Goal: Check status: Check status

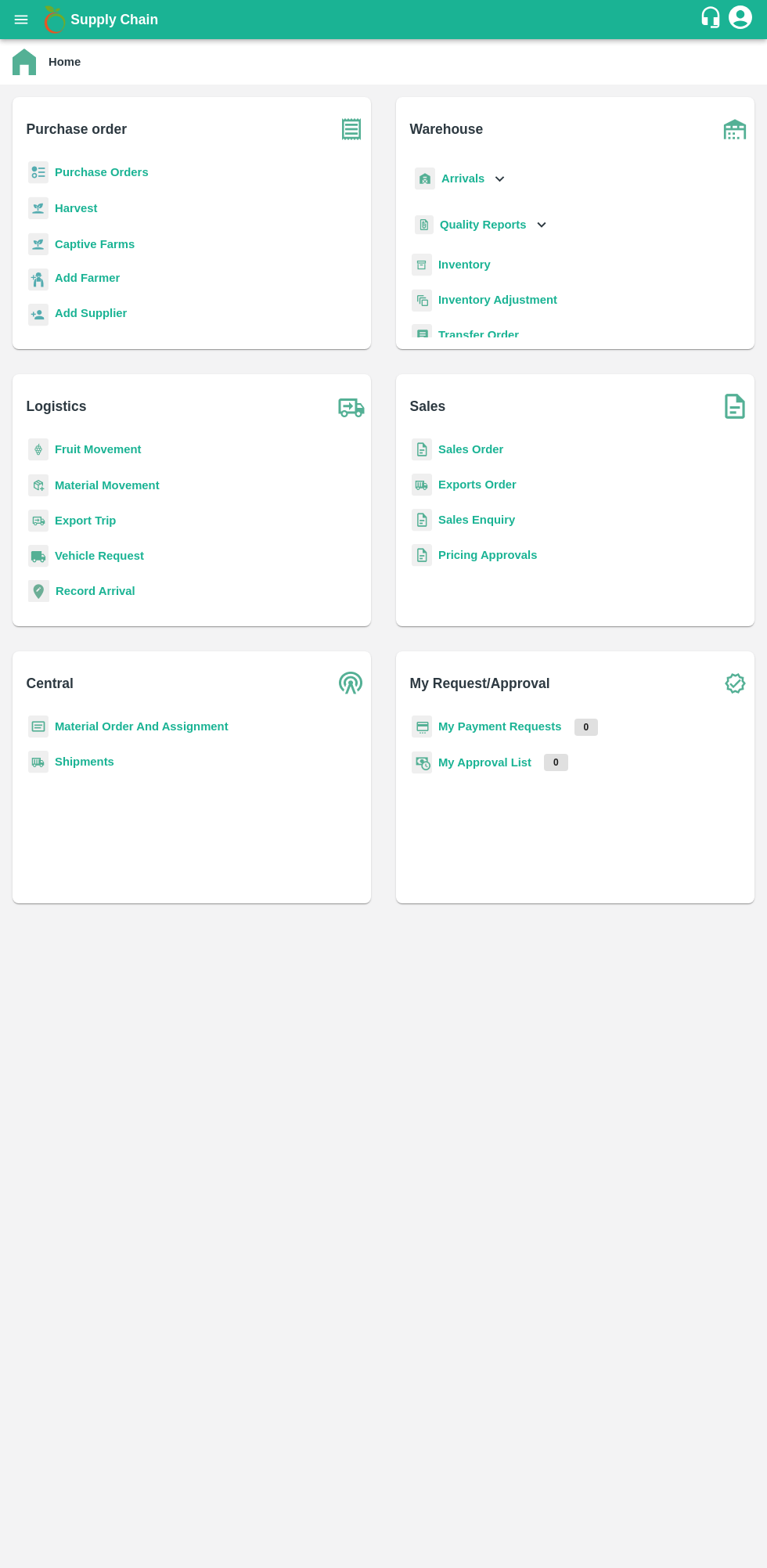
click at [521, 727] on b "My Payment Requests" at bounding box center [499, 727] width 124 height 13
click at [502, 724] on b "My Payment Requests" at bounding box center [499, 727] width 124 height 13
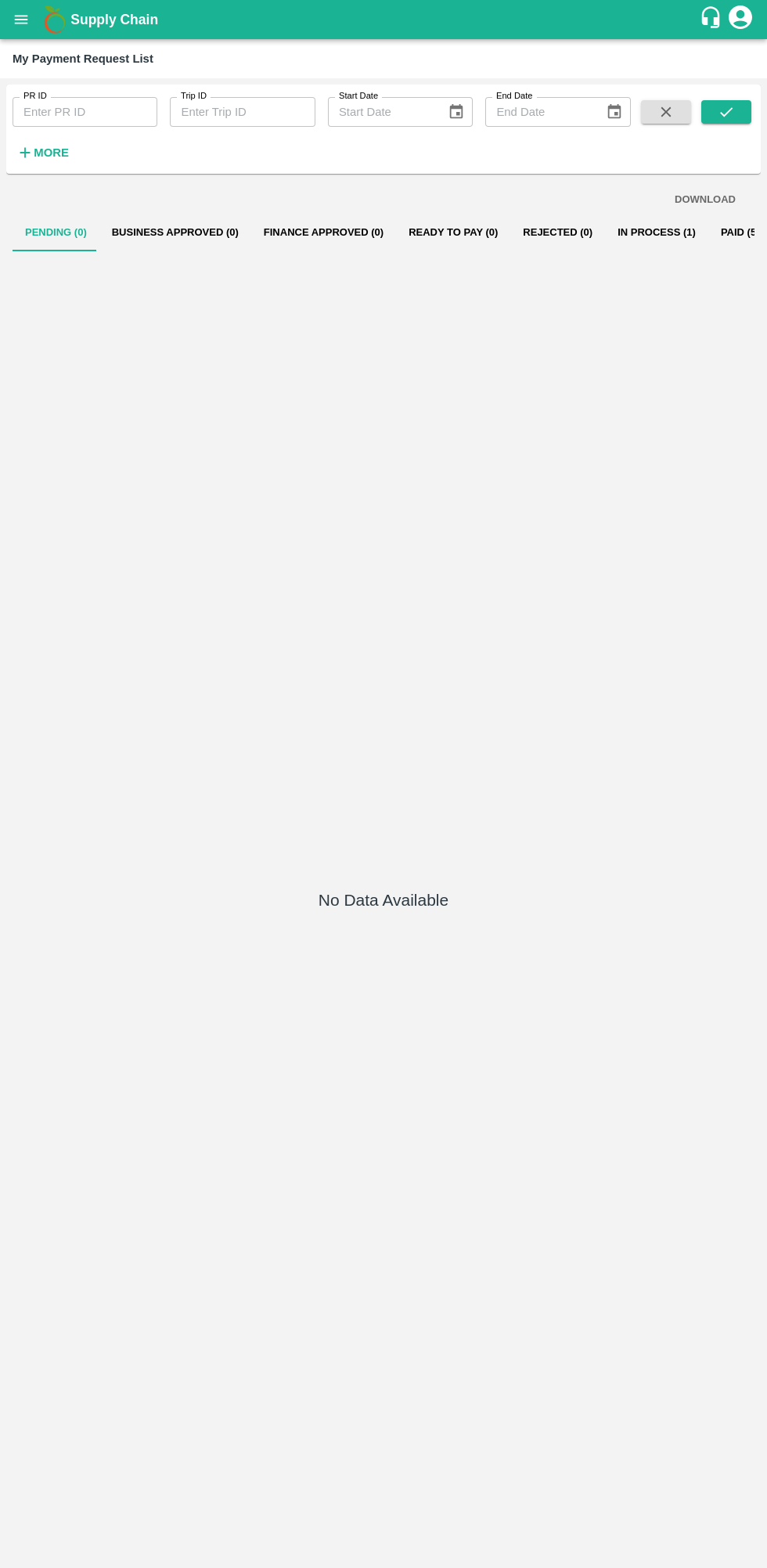
click at [619, 247] on button "In Process (1)" at bounding box center [656, 233] width 103 height 38
click at [615, 234] on button "In Process (1)" at bounding box center [656, 233] width 103 height 38
click at [612, 226] on button "In Process (1)" at bounding box center [656, 233] width 103 height 38
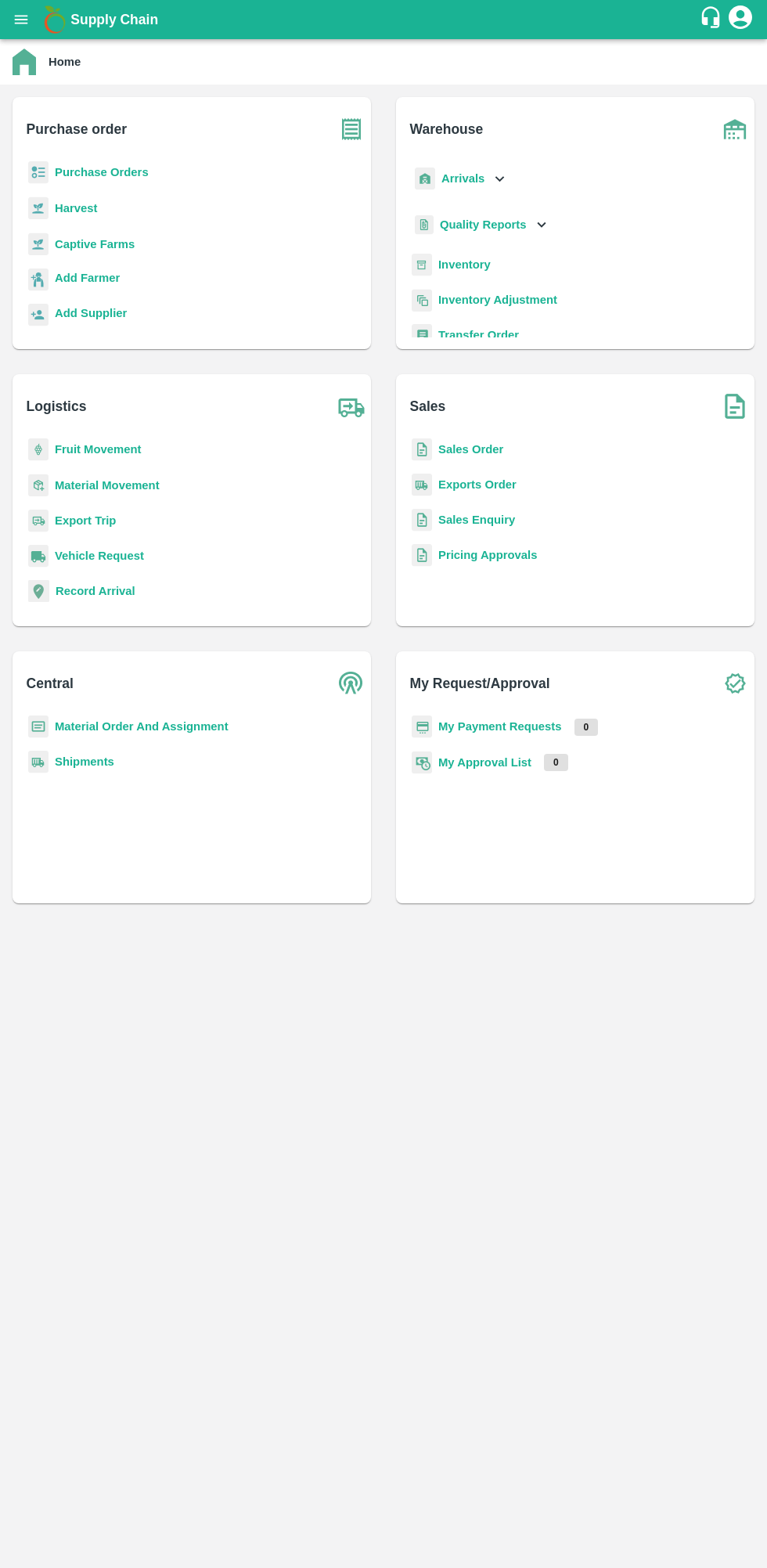
click at [510, 727] on b "My Payment Requests" at bounding box center [499, 727] width 124 height 13
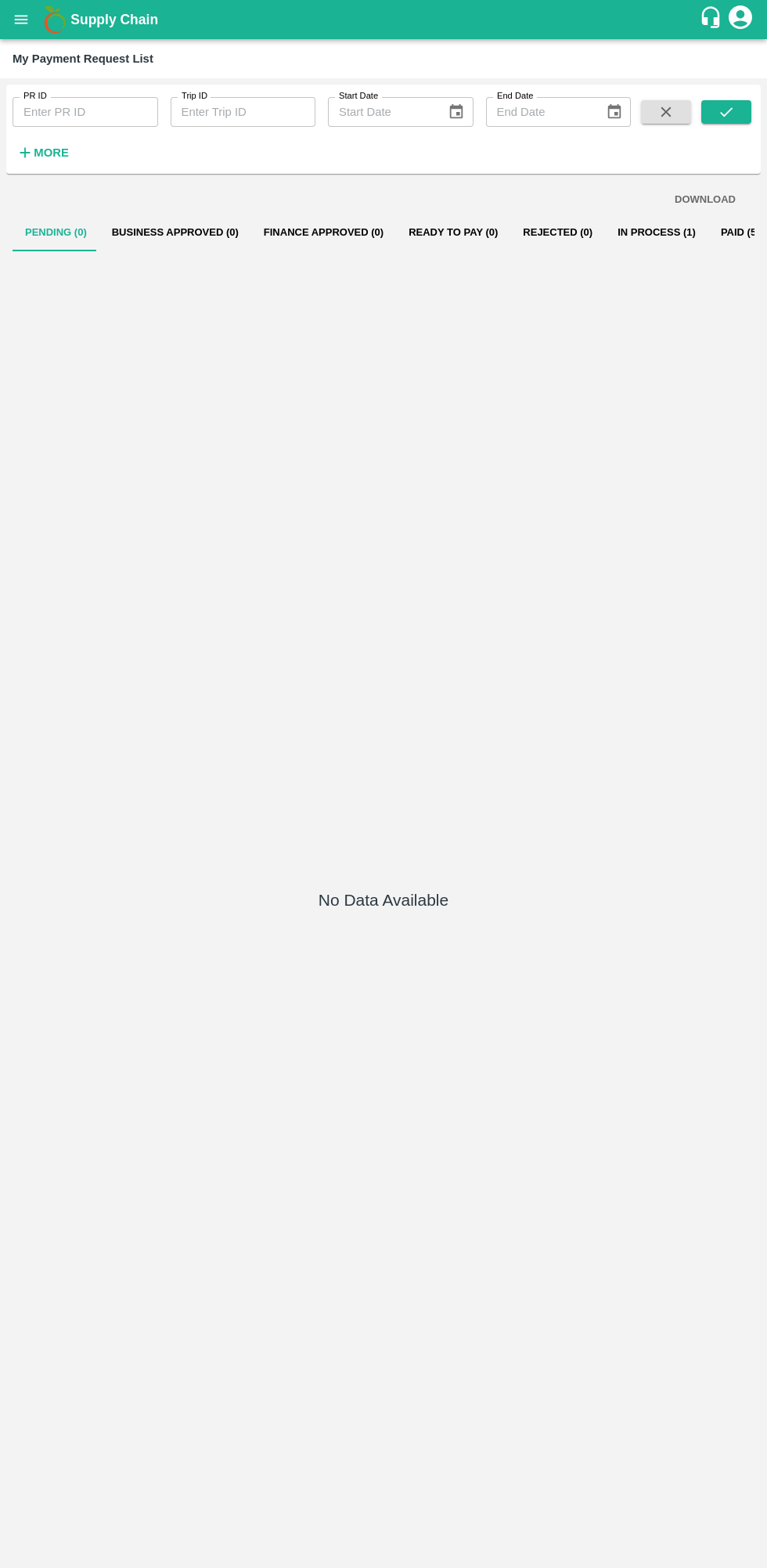
click at [609, 243] on button "In Process (1)" at bounding box center [656, 233] width 103 height 38
